Goal: Transaction & Acquisition: Subscribe to service/newsletter

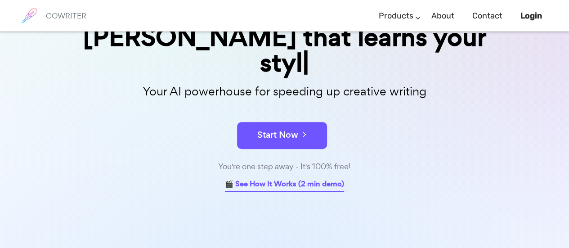
scroll to position [129, 0]
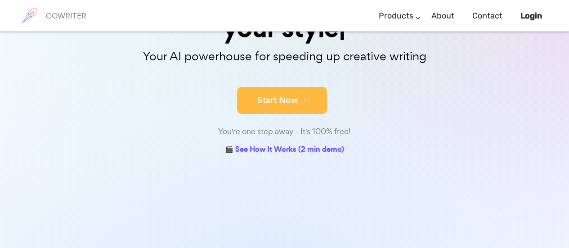
click at [288, 99] on button "Start Now" at bounding box center [282, 100] width 90 height 27
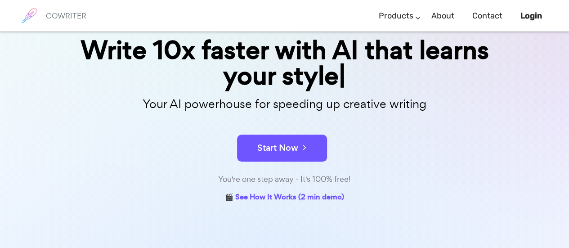
scroll to position [82, 0]
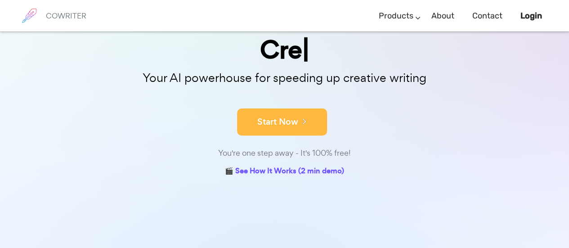
click at [278, 124] on button "Start Now" at bounding box center [282, 121] width 90 height 27
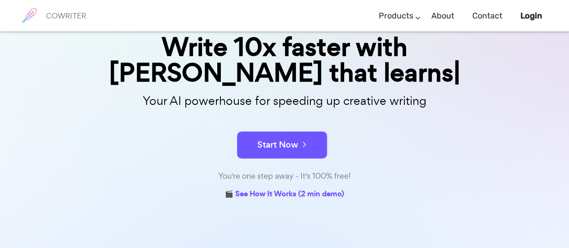
scroll to position [85, 0]
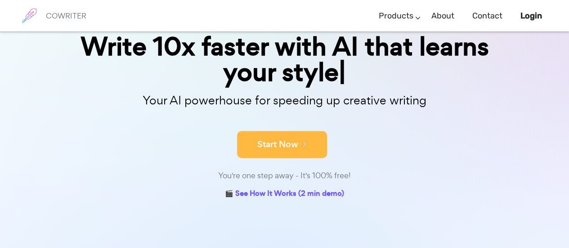
click at [273, 147] on button "Start Now" at bounding box center [282, 144] width 90 height 27
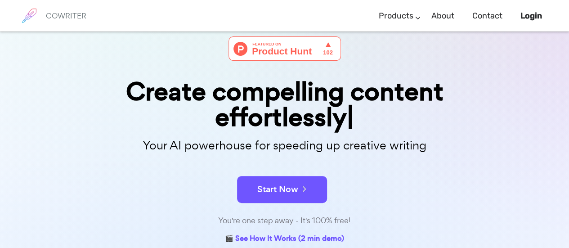
scroll to position [40, 0]
